Goal: Navigation & Orientation: Find specific page/section

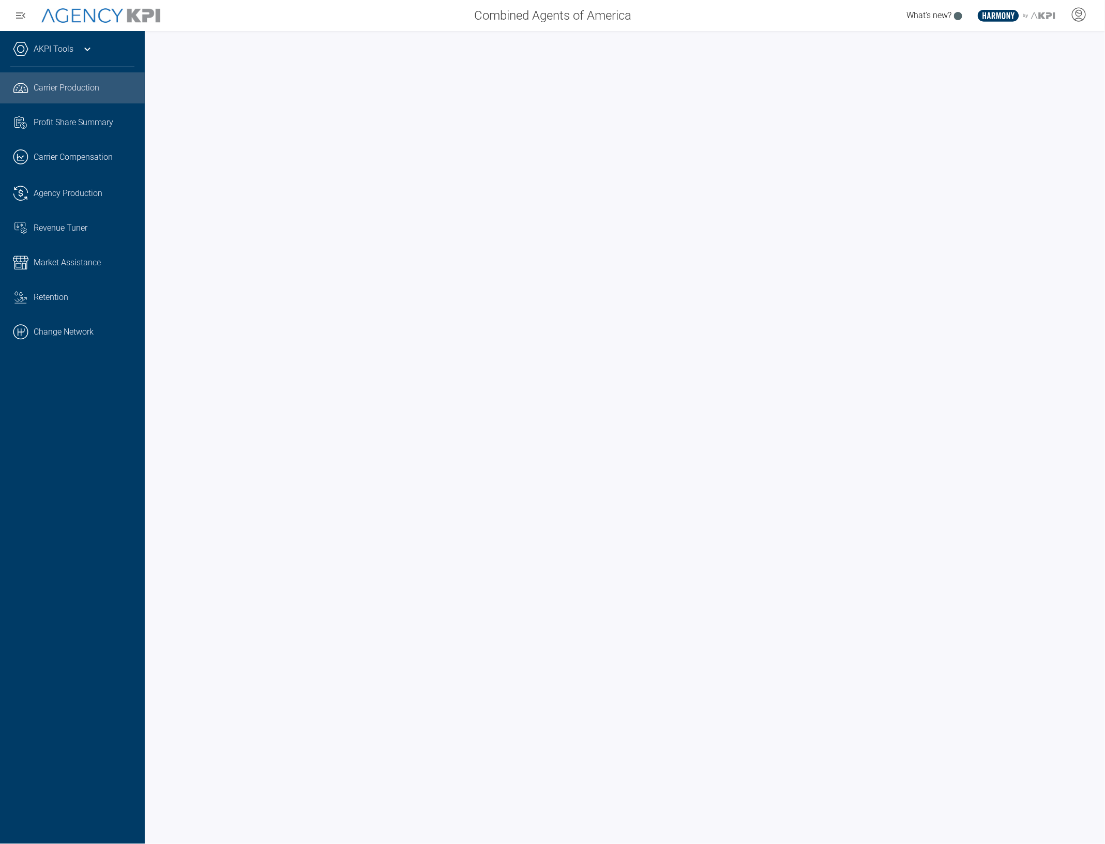
click at [83, 50] on icon at bounding box center [87, 49] width 12 height 12
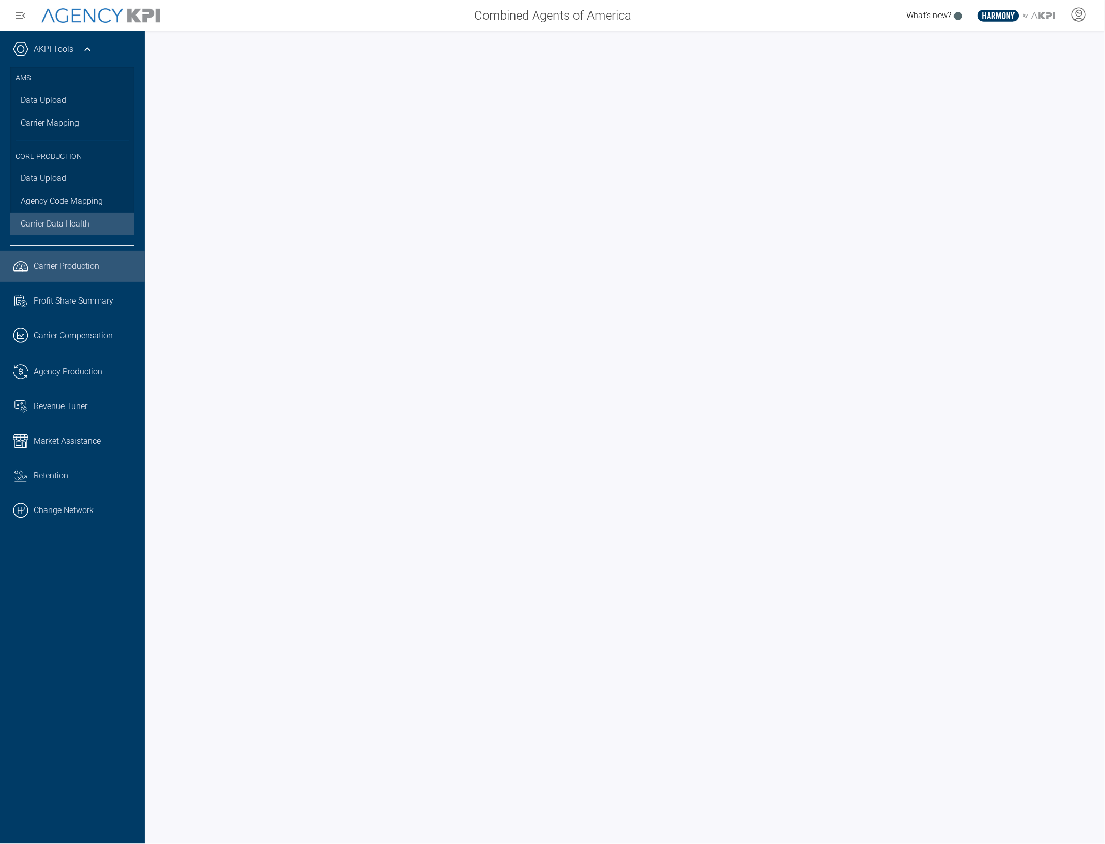
click at [92, 215] on link "Carrier Data Health" at bounding box center [72, 224] width 124 height 23
click at [78, 510] on link ".cls-1{fill:none;stroke:#000;stroke-linecap:round;stroke-linejoin:round;stroke-…" at bounding box center [72, 510] width 145 height 31
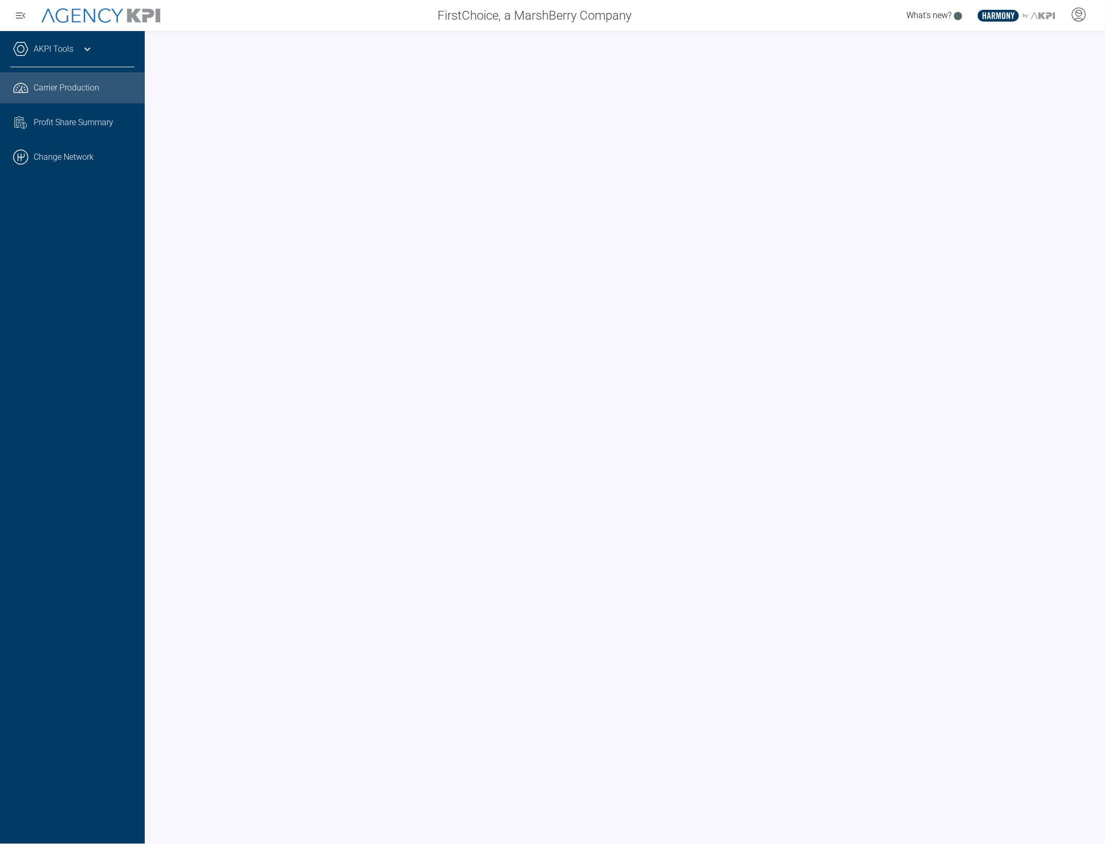
click at [77, 65] on div "AKPI Tools" at bounding box center [72, 54] width 124 height 26
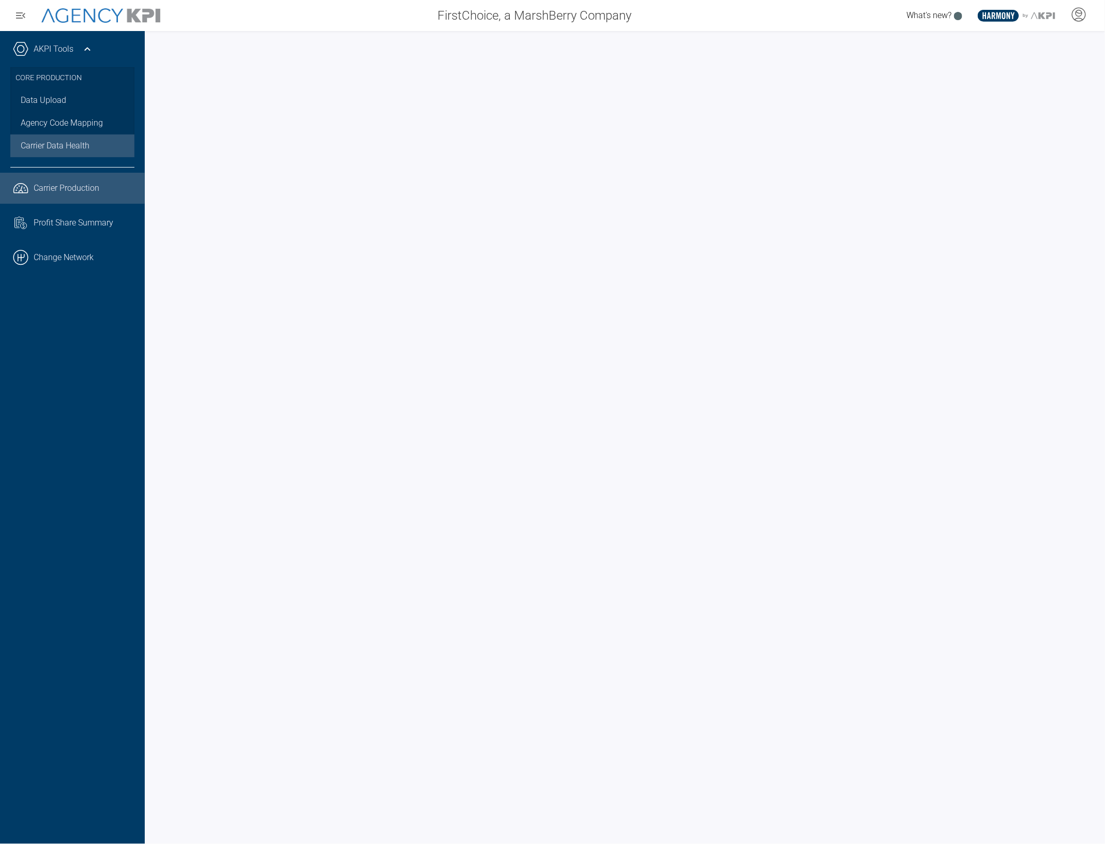
click at [78, 141] on span "Carrier Data Health" at bounding box center [55, 146] width 69 height 12
click at [81, 183] on span "Carrier Production" at bounding box center [67, 188] width 66 height 12
click at [54, 146] on span "Carrier Data Health" at bounding box center [55, 146] width 69 height 12
drag, startPoint x: 48, startPoint y: 257, endPoint x: 64, endPoint y: 256, distance: 16.0
click at [48, 257] on link ".cls-1{fill:none;stroke:#000;stroke-linecap:round;stroke-linejoin:round;stroke-…" at bounding box center [72, 257] width 145 height 31
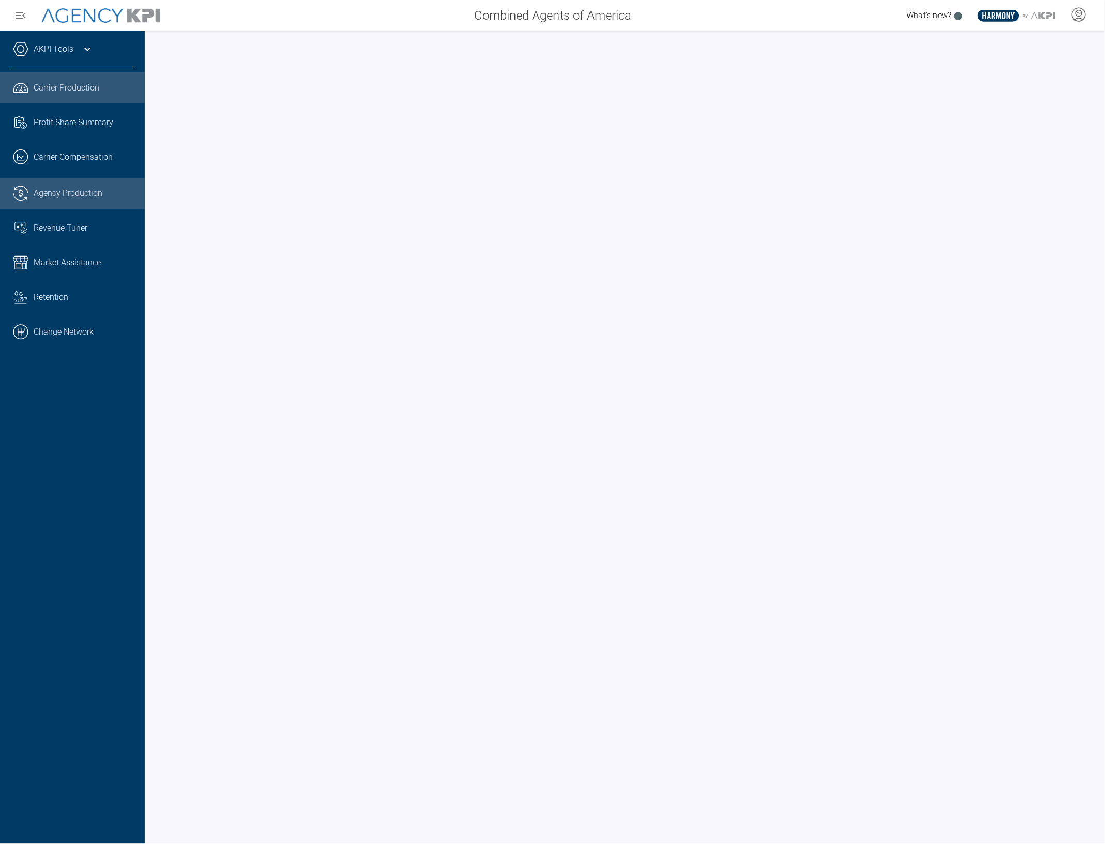
click at [73, 189] on span "Agency Production" at bounding box center [68, 193] width 69 height 12
click at [70, 273] on link "Market Assistance" at bounding box center [72, 262] width 145 height 31
